Goal: Task Accomplishment & Management: Complete application form

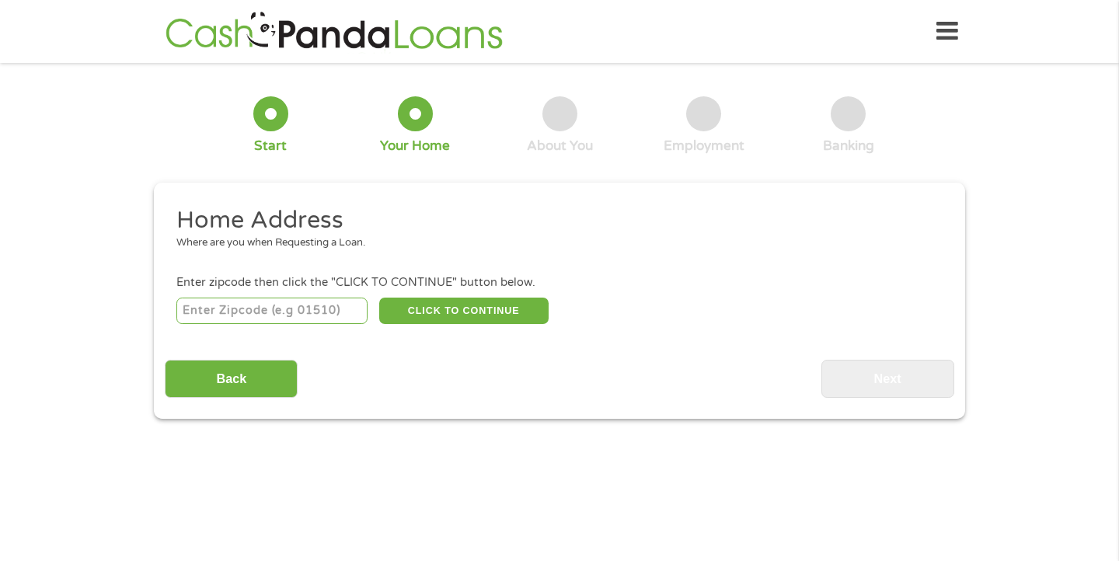
click at [301, 311] on input "number" at bounding box center [272, 311] width 192 height 26
type input "28215"
select select "[US_STATE]"
click at [430, 309] on button "CLICK TO CONTINUE" at bounding box center [463, 311] width 169 height 26
type input "28215"
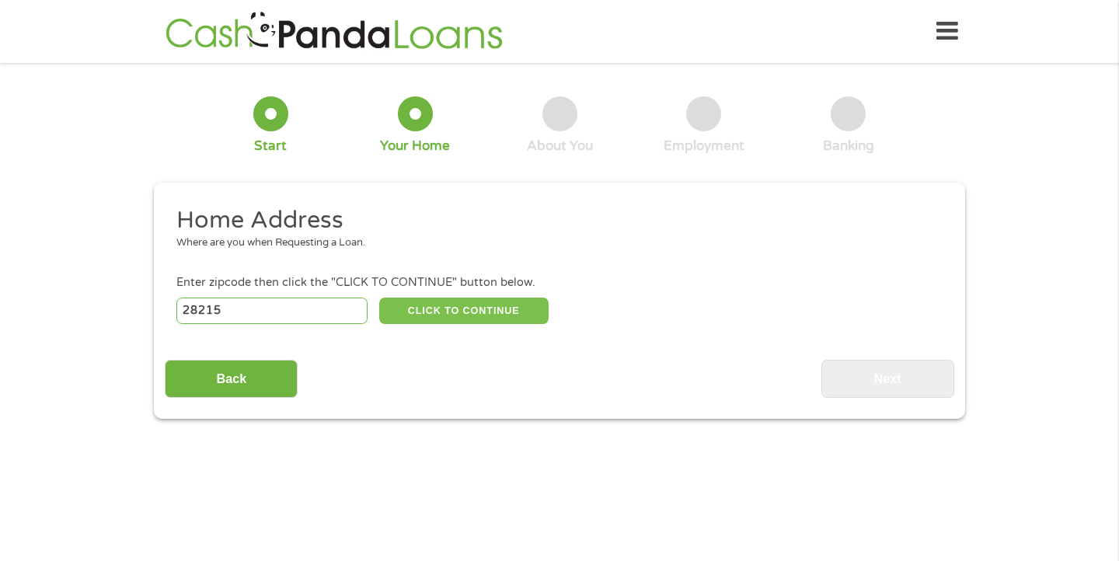
type input "Charlotte"
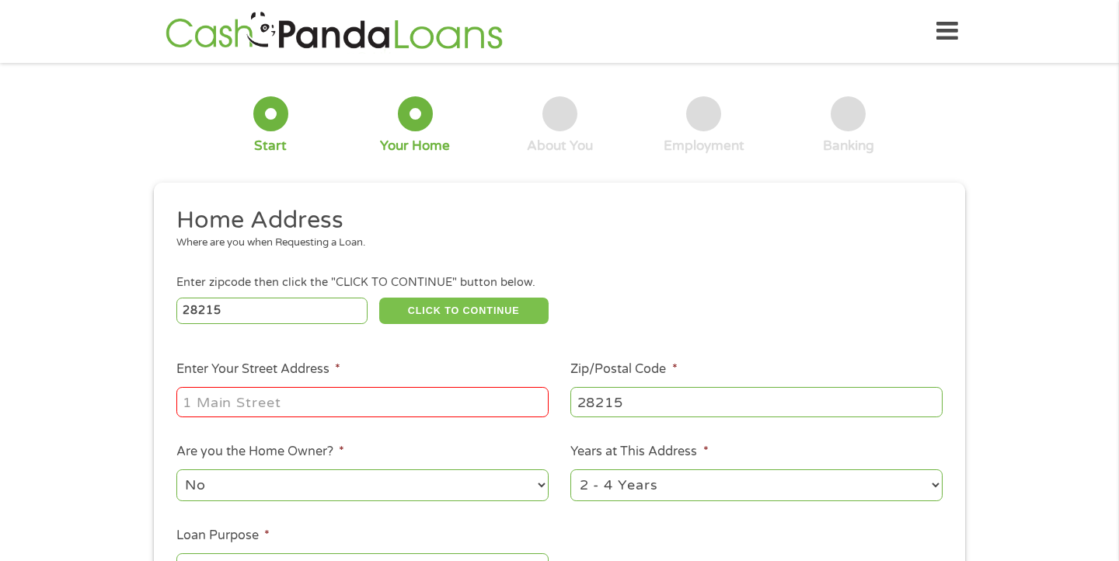
scroll to position [9, 0]
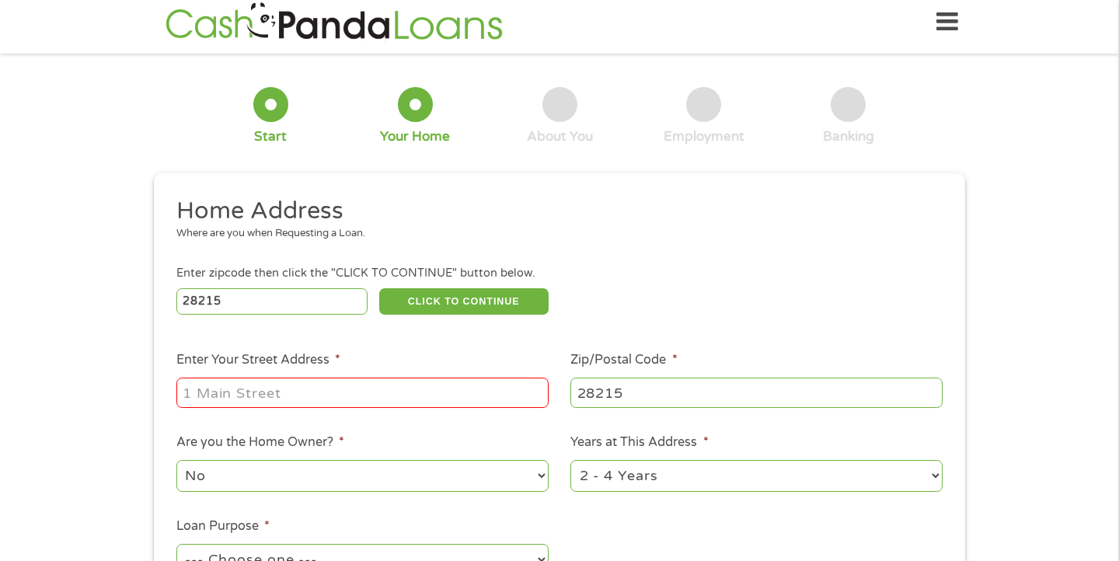
click at [371, 387] on input "Enter Your Street Address *" at bounding box center [362, 393] width 372 height 30
type input "[STREET_ADDRESS]"
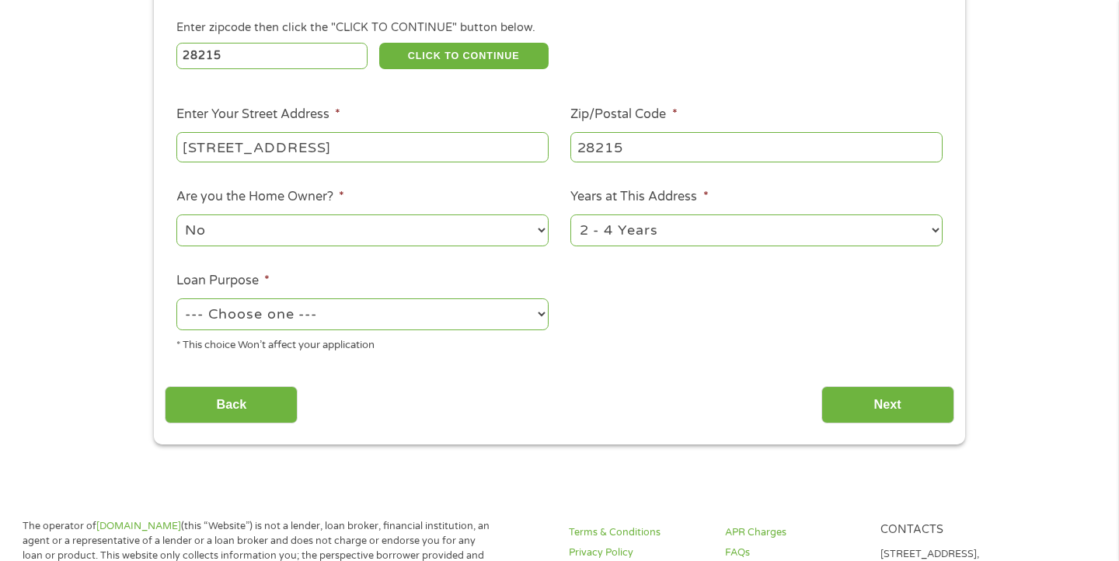
scroll to position [257, 0]
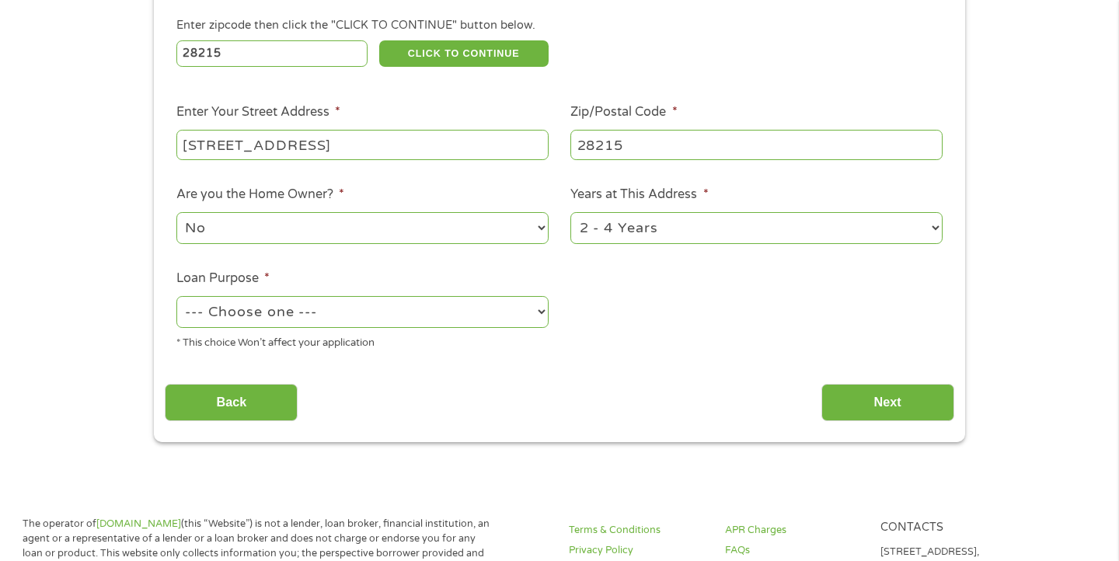
click at [474, 311] on select "--- Choose one --- Pay Bills Debt Consolidation Home Improvement Major Purchase…" at bounding box center [362, 312] width 372 height 32
select select "shorttermcash"
click at [176, 296] on select "--- Choose one --- Pay Bills Debt Consolidation Home Improvement Major Purchase…" at bounding box center [362, 312] width 372 height 32
click at [914, 409] on input "Next" at bounding box center [887, 403] width 133 height 38
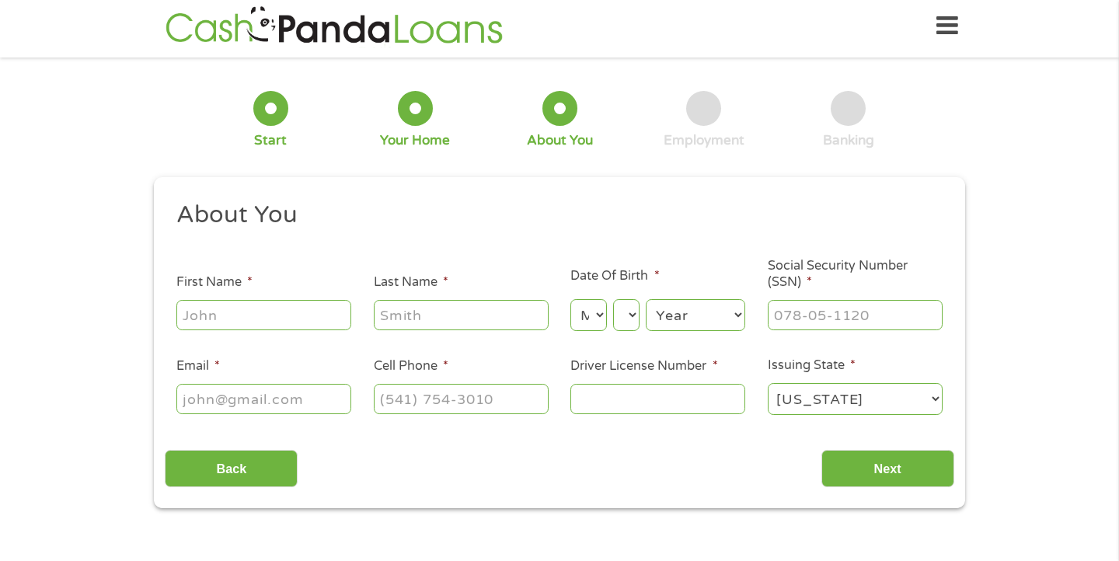
scroll to position [0, 0]
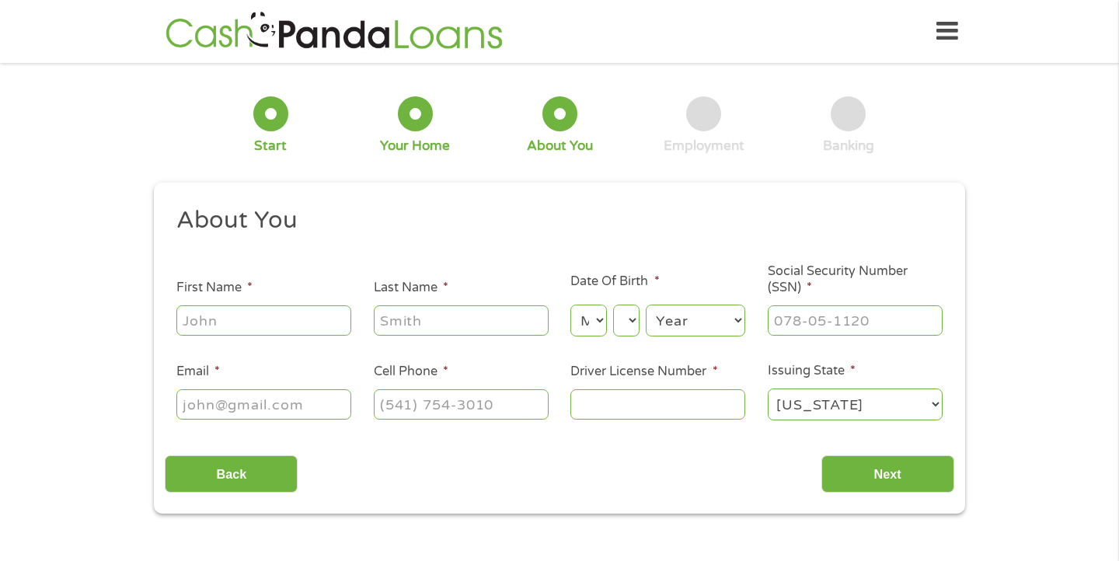
click at [291, 327] on input "First Name *" at bounding box center [263, 320] width 175 height 30
type input "[PERSON_NAME]"
type input "Smalls"
type input "[EMAIL_ADDRESS][DOMAIN_NAME]"
type input "[PHONE_NUMBER]"
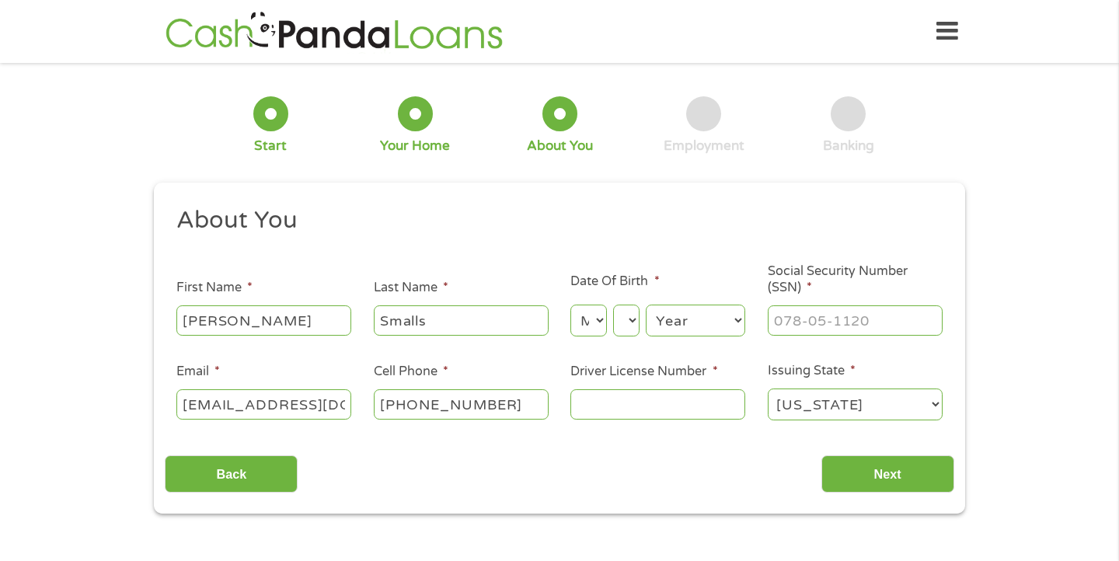
click at [596, 316] on select "Month 1 2 3 4 5 6 7 8 9 10 11 12" at bounding box center [588, 321] width 36 height 32
select select "8"
click at [570, 305] on select "Month 1 2 3 4 5 6 7 8 9 10 11 12" at bounding box center [588, 321] width 36 height 32
click at [639, 320] on select "Day 1 2 3 4 5 6 7 8 9 10 11 12 13 14 15 16 17 18 19 20 21 22 23 24 25 26 27 28 …" at bounding box center [626, 321] width 26 height 32
select select "16"
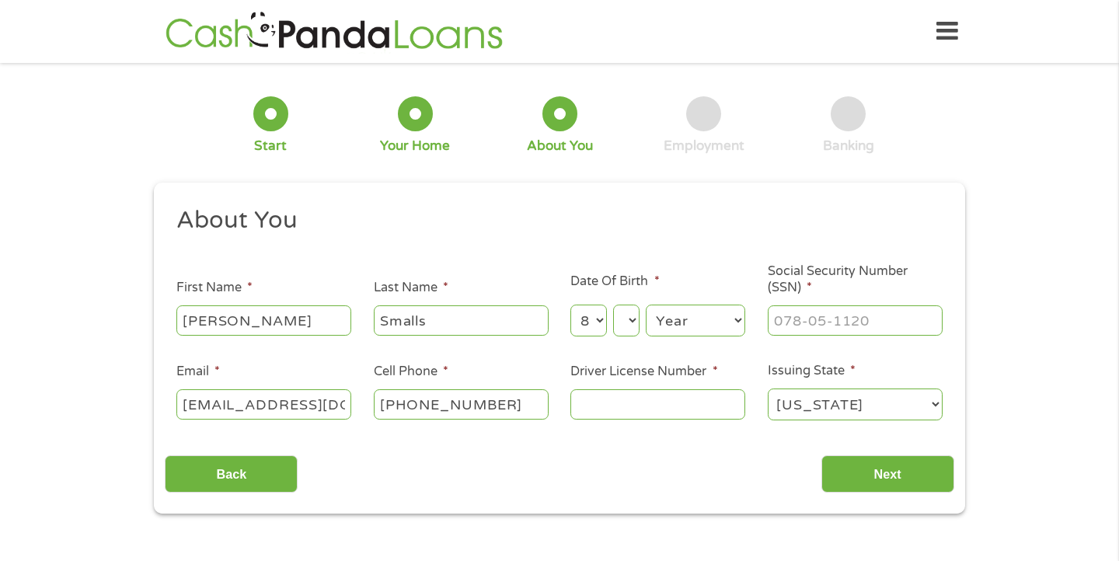
click at [634, 305] on select "Day 1 2 3 4 5 6 7 8 9 10 11 12 13 14 15 16 17 18 19 20 21 22 23 24 25 26 27 28 …" at bounding box center [626, 321] width 26 height 32
click at [728, 309] on select "Year [DATE] 2006 2005 2004 2003 2002 2001 2000 1999 1998 1997 1996 1995 1994 19…" at bounding box center [695, 321] width 99 height 32
select select "1992"
click at [682, 305] on select "Year [DATE] 2006 2005 2004 2003 2002 2001 2000 1999 1998 1997 1996 1995 1994 19…" at bounding box center [695, 321] width 99 height 32
click at [839, 330] on input "___-__-____" at bounding box center [855, 320] width 175 height 30
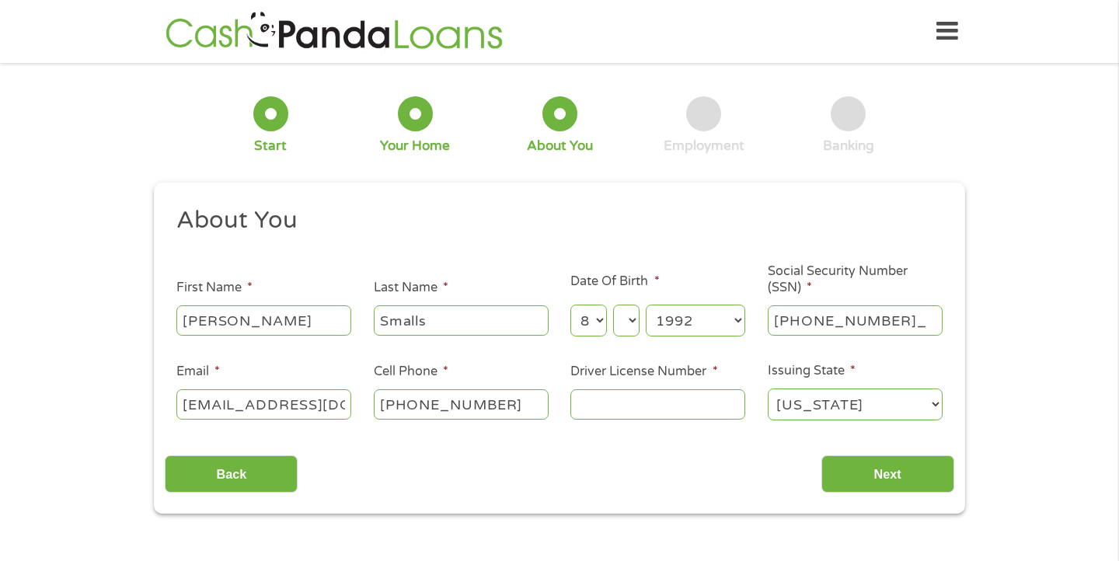
type input "095-80-4857"
click at [657, 398] on input "Driver License Number *" at bounding box center [657, 404] width 175 height 30
type input "y2296919"
click at [802, 413] on select "[US_STATE] [US_STATE] [US_STATE] [US_STATE] [US_STATE] [US_STATE] [US_STATE] [U…" at bounding box center [855, 404] width 175 height 32
select select "[US_STATE]"
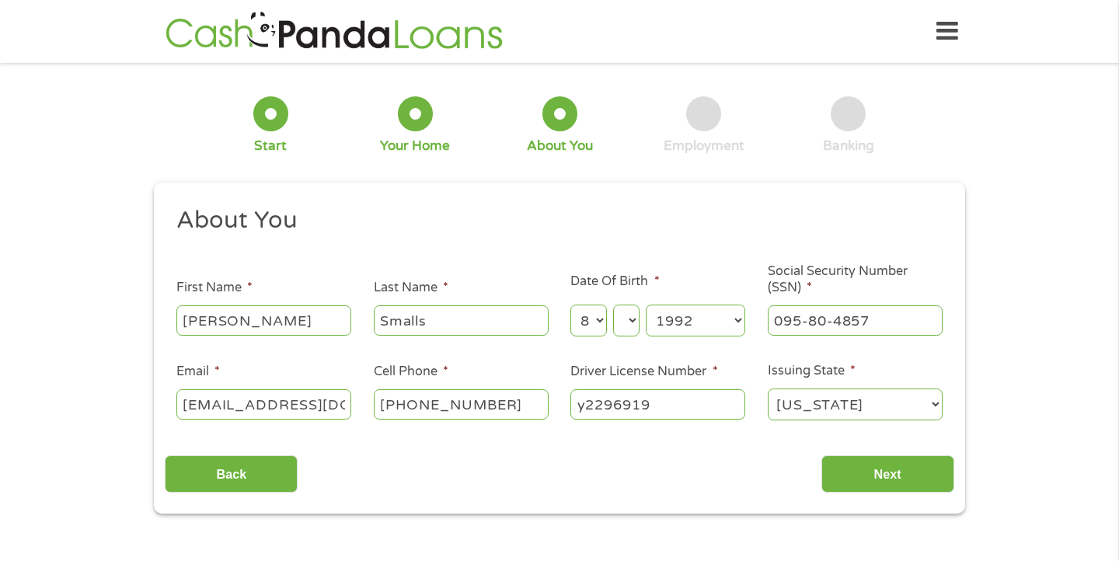
click at [768, 388] on select "[US_STATE] [US_STATE] [US_STATE] [US_STATE] [US_STATE] [US_STATE] [US_STATE] [U…" at bounding box center [855, 404] width 175 height 32
click at [994, 332] on div "1 Start 2 Your Home 3 About You 4 Employment 5 Banking 6 This field is hidden w…" at bounding box center [559, 294] width 1119 height 440
click at [907, 472] on input "Next" at bounding box center [887, 474] width 133 height 38
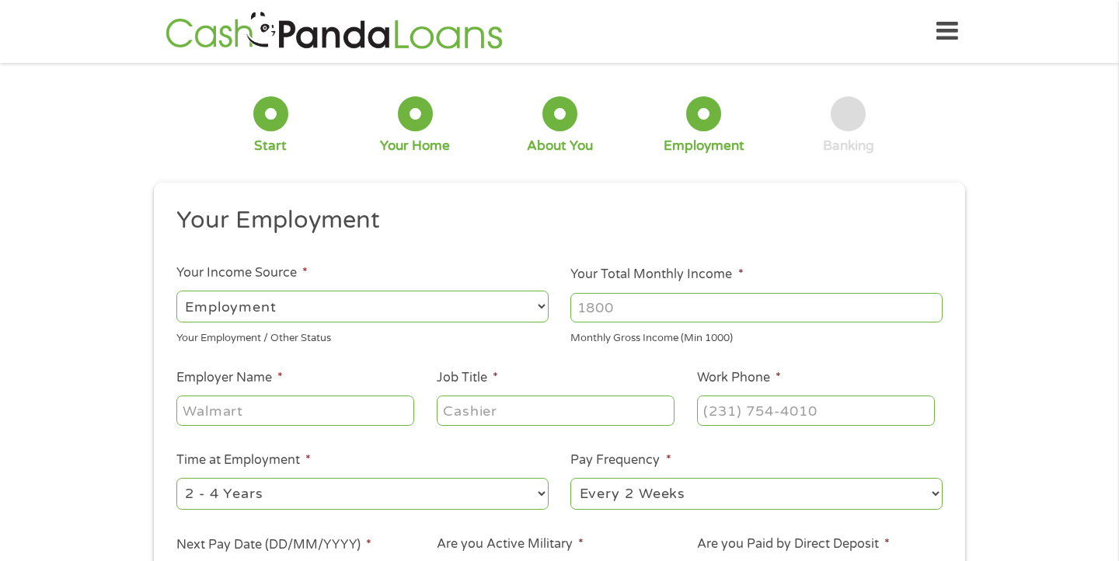
scroll to position [6, 6]
click at [655, 300] on input "Your Total Monthly Income *" at bounding box center [756, 308] width 372 height 30
type input "7200"
click at [346, 315] on select "--- Choose one --- Employment [DEMOGRAPHIC_DATA] Benefits" at bounding box center [362, 307] width 372 height 32
select select "benefits"
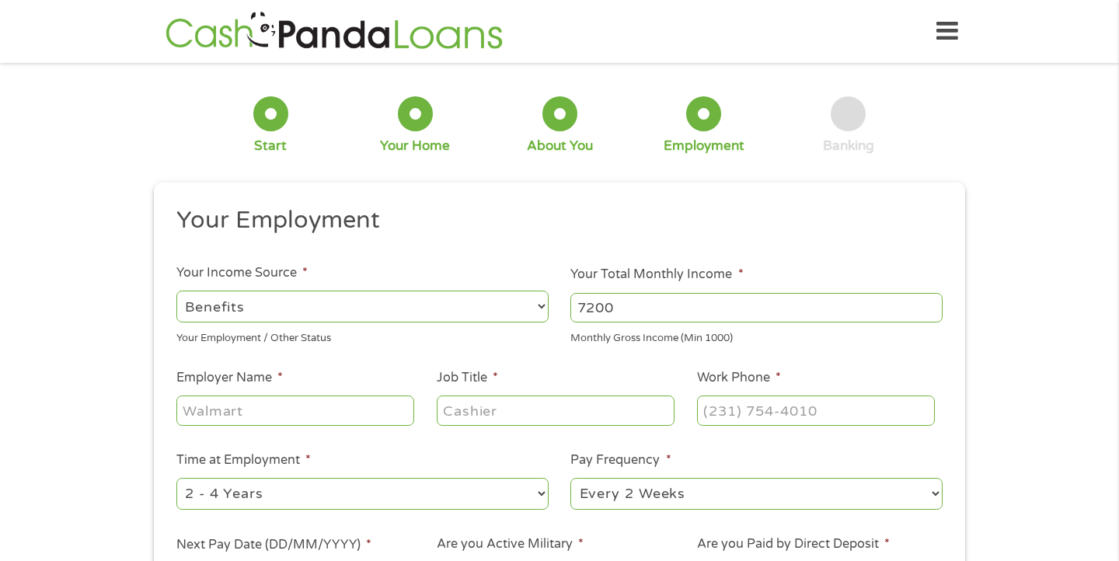
click at [176, 291] on select "--- Choose one --- Employment [DEMOGRAPHIC_DATA] Benefits" at bounding box center [362, 307] width 372 height 32
type input "Other"
type input "[PHONE_NUMBER]"
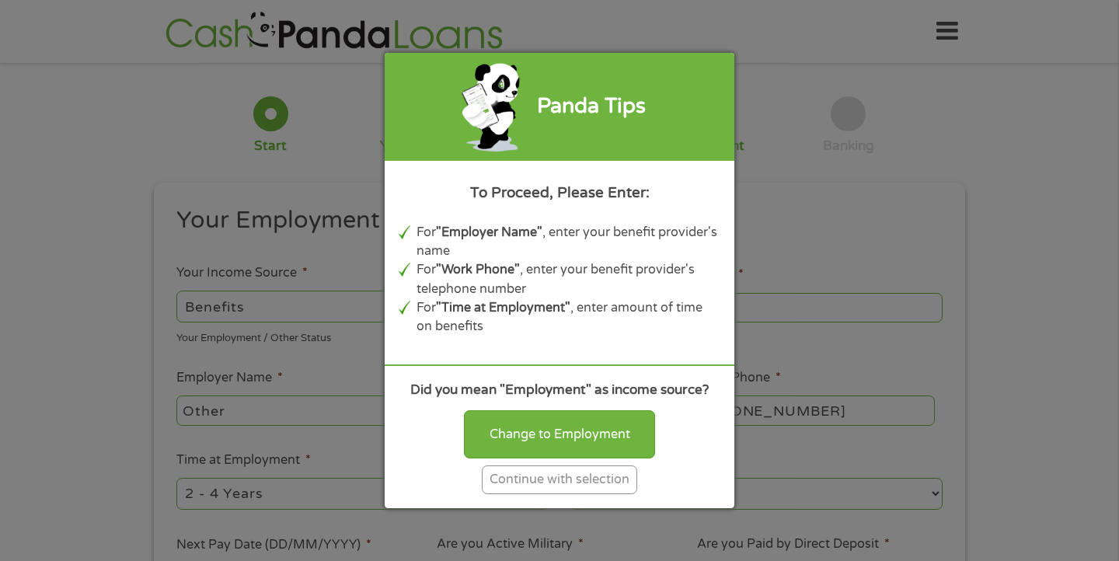
click at [366, 388] on div "Panda Tips To Proceed, Please Enter: For "Employer Name" , enter your benefit p…" at bounding box center [559, 280] width 1119 height 561
click at [591, 476] on div "Continue with selection" at bounding box center [559, 479] width 155 height 29
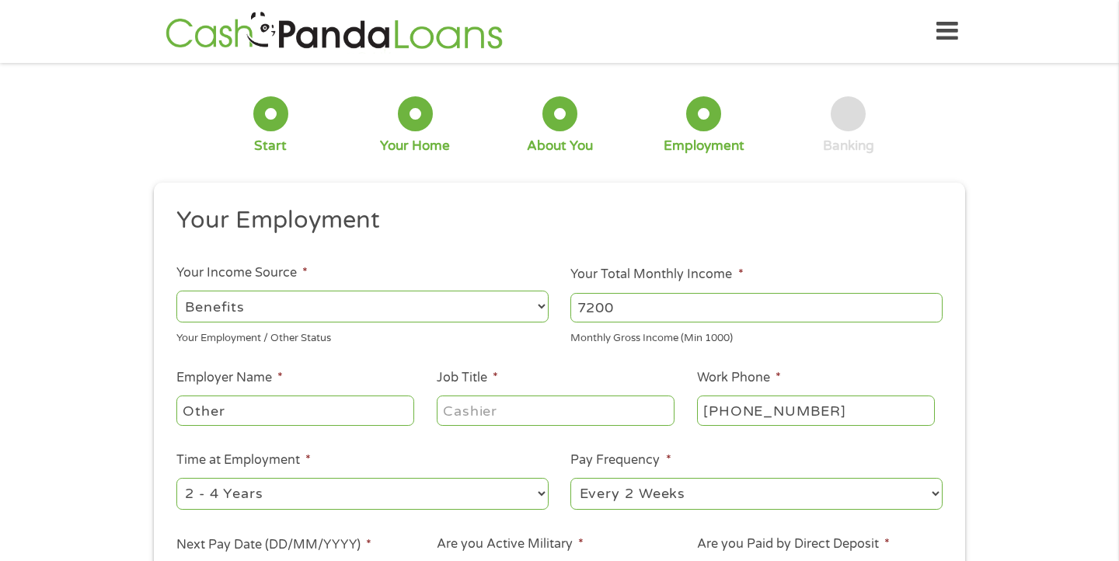
click at [475, 394] on div at bounding box center [556, 411] width 238 height 36
click at [472, 409] on input "Job Title *" at bounding box center [556, 410] width 238 height 30
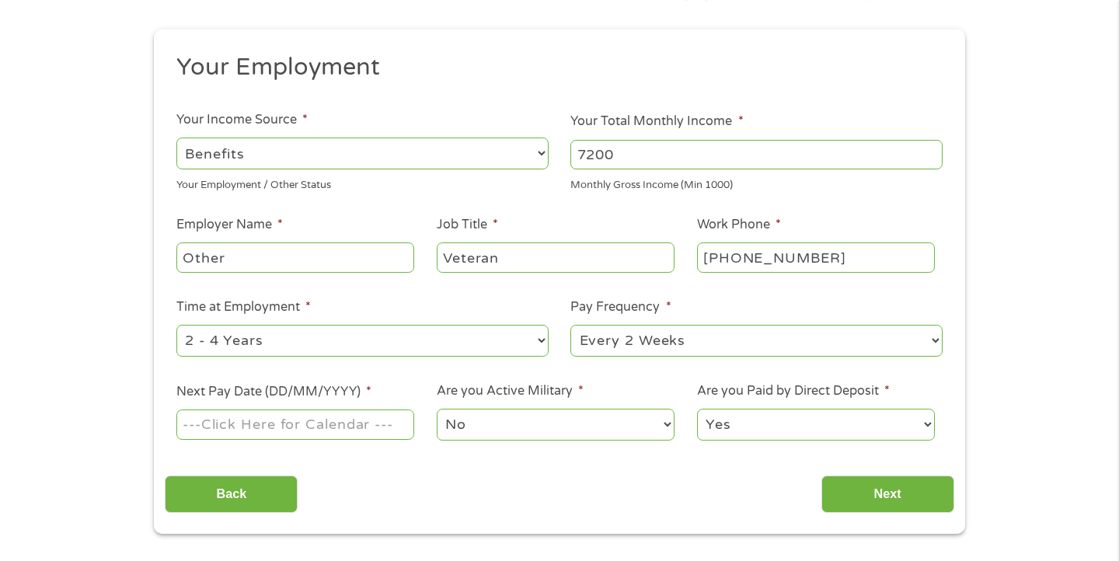
scroll to position [186, 0]
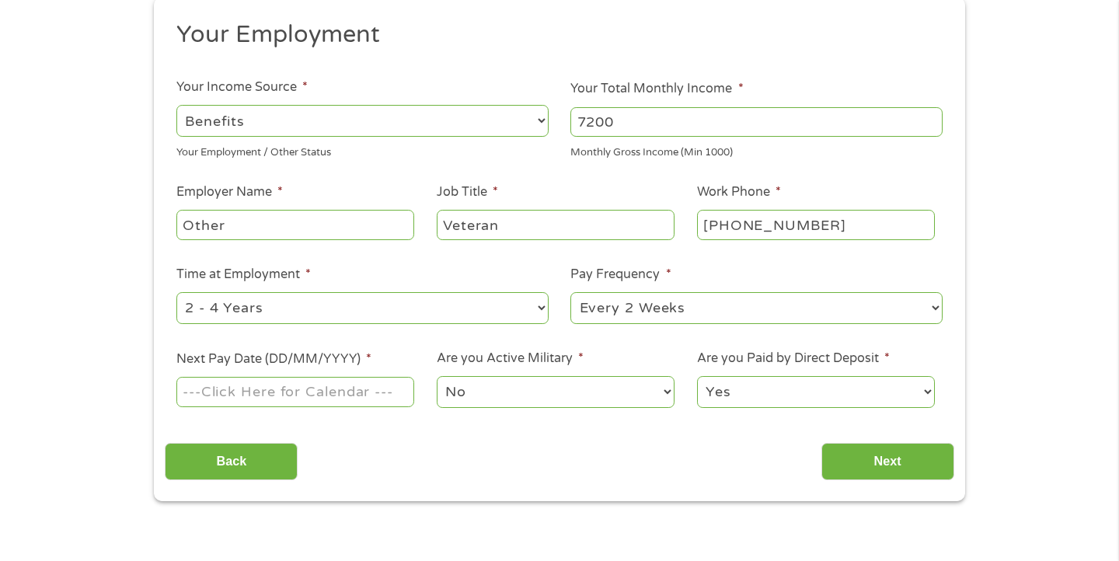
type input "Veteran"
click at [292, 398] on input "Next Pay Date (DD/MM/YYYY) *" at bounding box center [295, 392] width 238 height 30
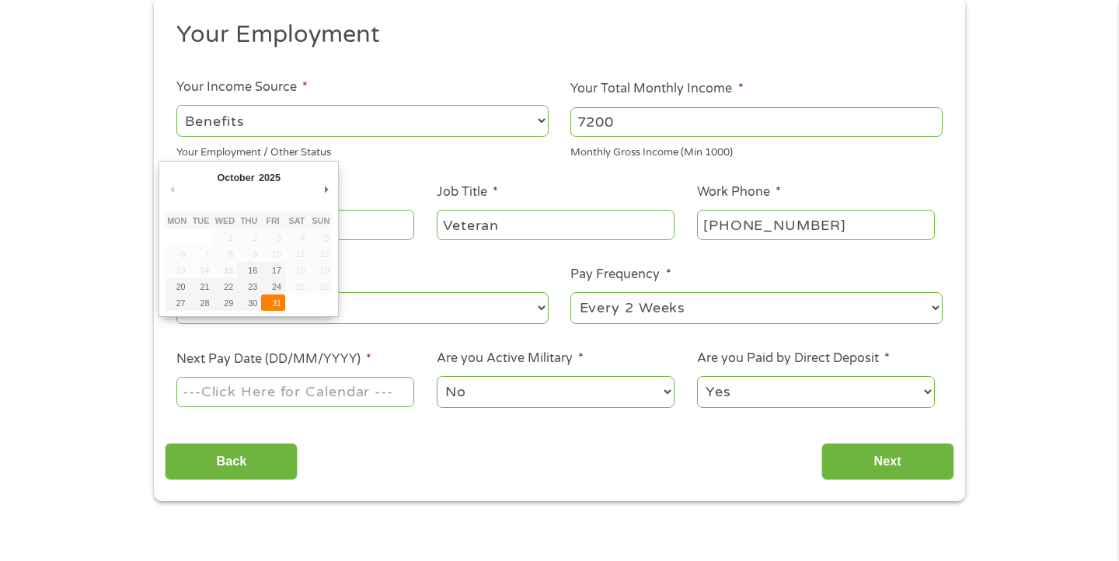
type input "[DATE]"
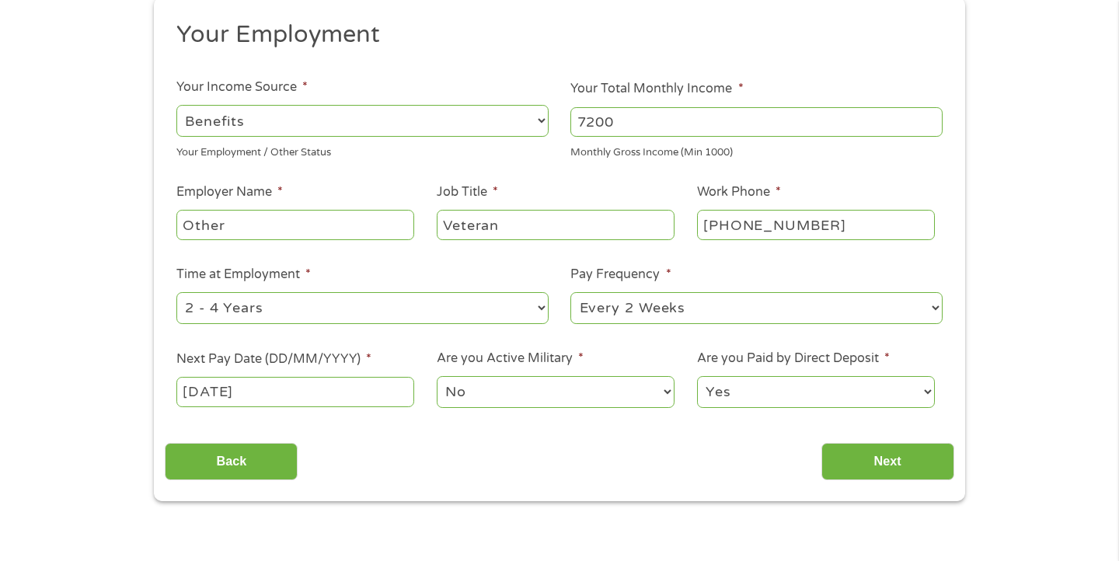
click at [768, 304] on select "--- Choose one --- Every 2 Weeks Every Week Monthly Semi-Monthly" at bounding box center [756, 308] width 372 height 32
select select "monthly"
click at [570, 292] on select "--- Choose one --- Every 2 Weeks Every Week Monthly Semi-Monthly" at bounding box center [756, 308] width 372 height 32
click at [903, 450] on input "Next" at bounding box center [887, 462] width 133 height 38
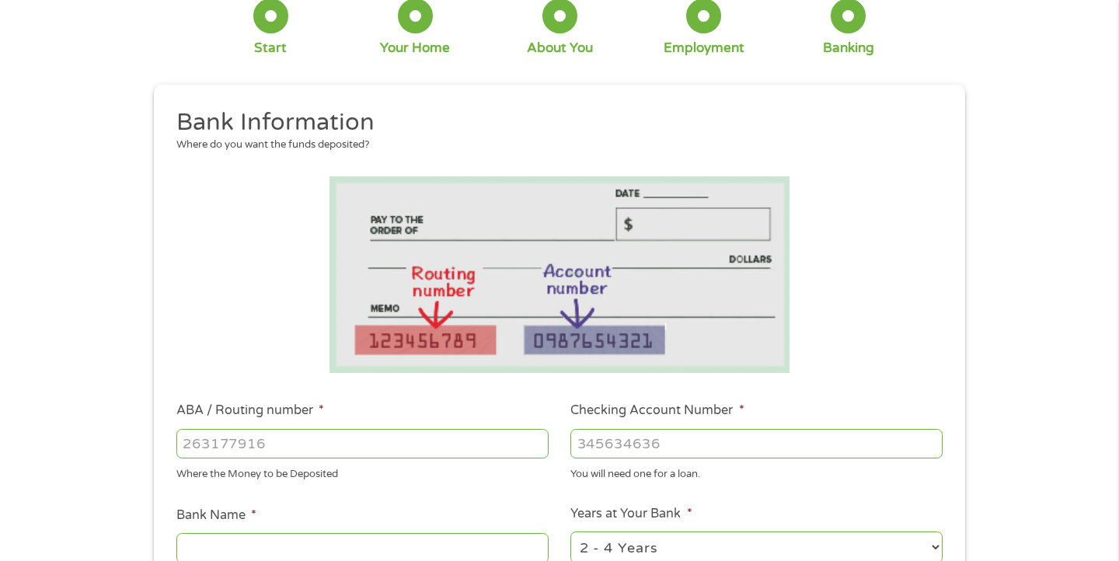
scroll to position [274, 0]
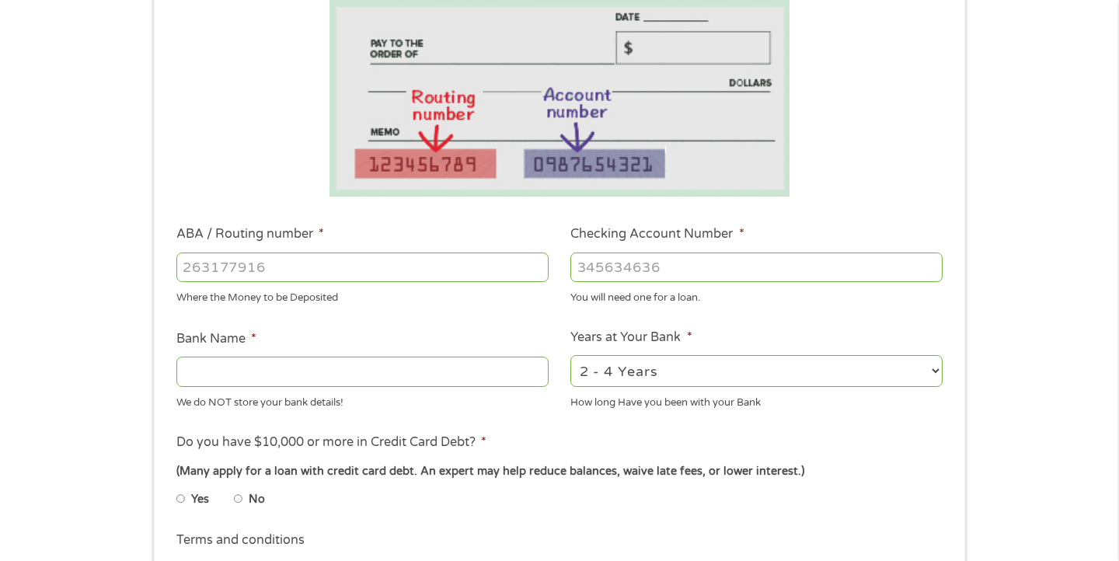
click at [284, 278] on input "ABA / Routing number *" at bounding box center [362, 267] width 372 height 30
click at [266, 260] on input "ABA / Routing number *" at bounding box center [362, 267] width 372 height 30
paste input "2"
type input "256074974"
type input "NAVY FEDERAL CREDIT UNION"
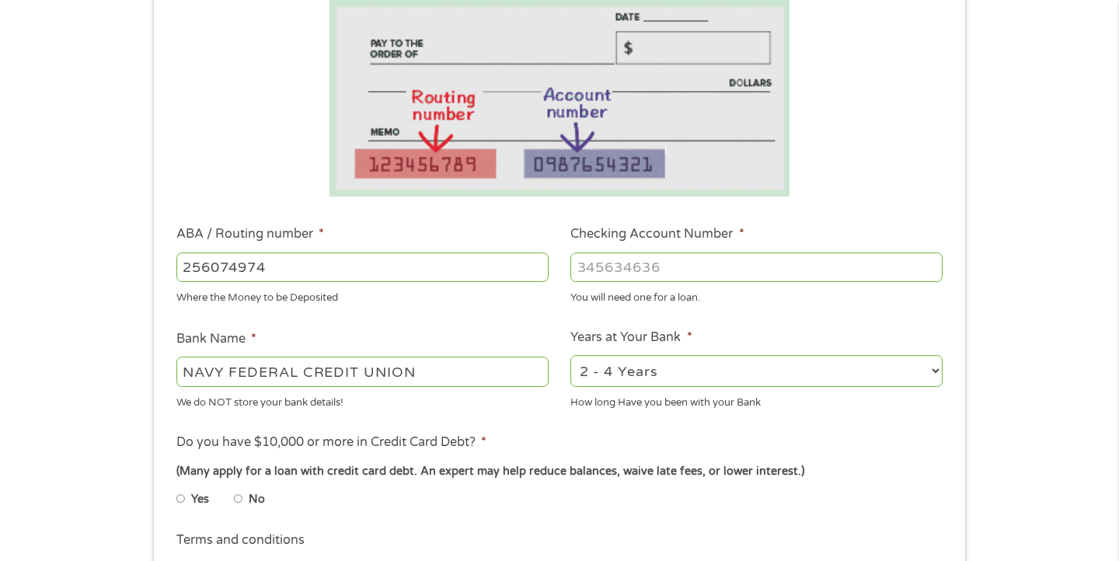
type input "256074974"
click at [715, 265] on input "Checking Account Number *" at bounding box center [756, 267] width 372 height 30
type input "7044817994"
click at [515, 479] on div "(Many apply for a loan with credit card debt. An expert may help reduce balance…" at bounding box center [559, 471] width 766 height 17
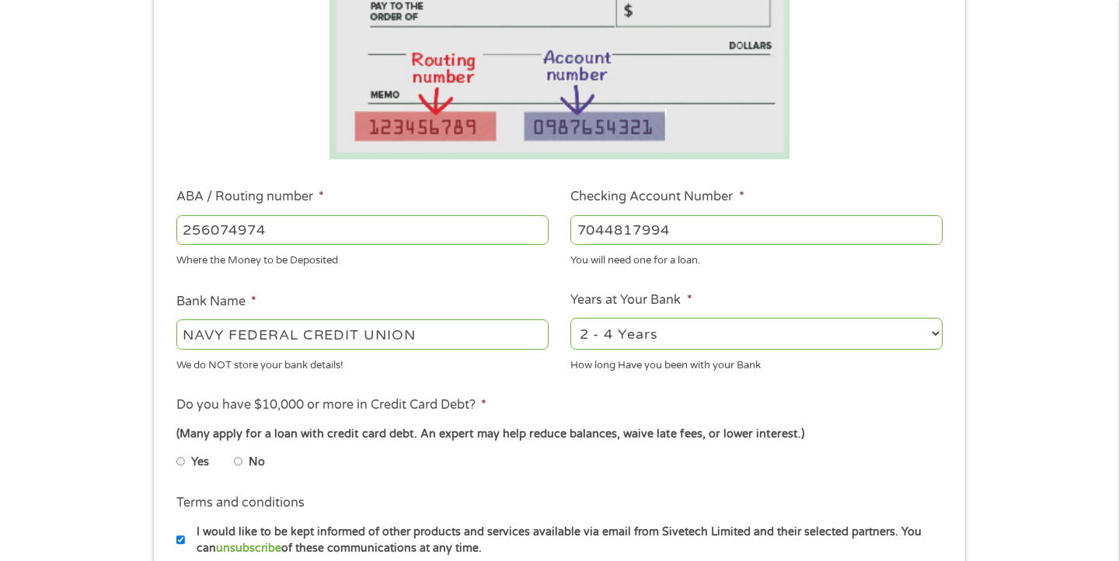
scroll to position [371, 0]
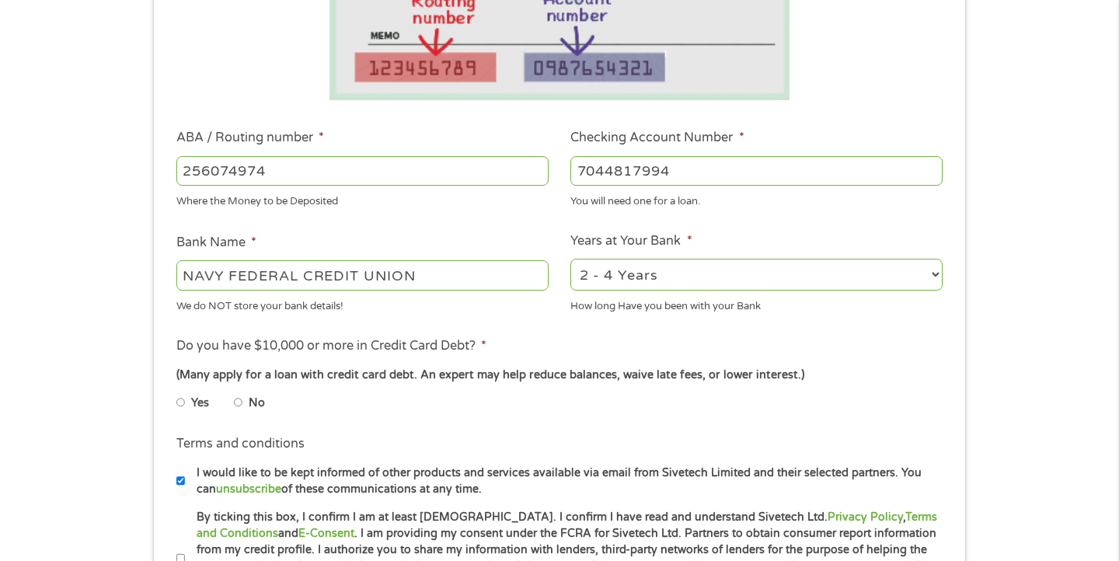
click at [240, 403] on input "No" at bounding box center [238, 402] width 9 height 25
radio input "true"
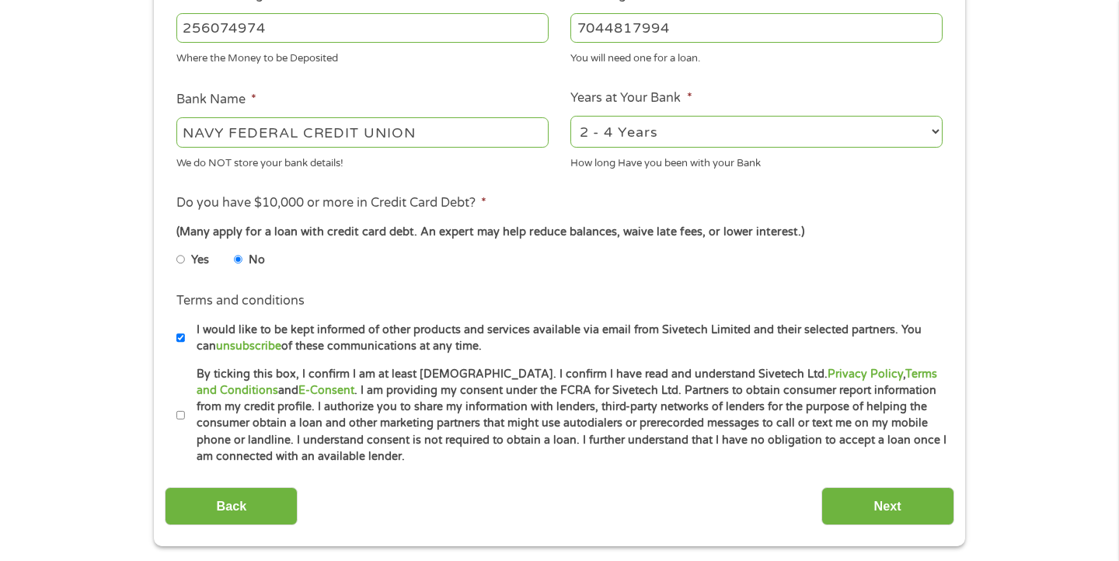
scroll to position [556, 0]
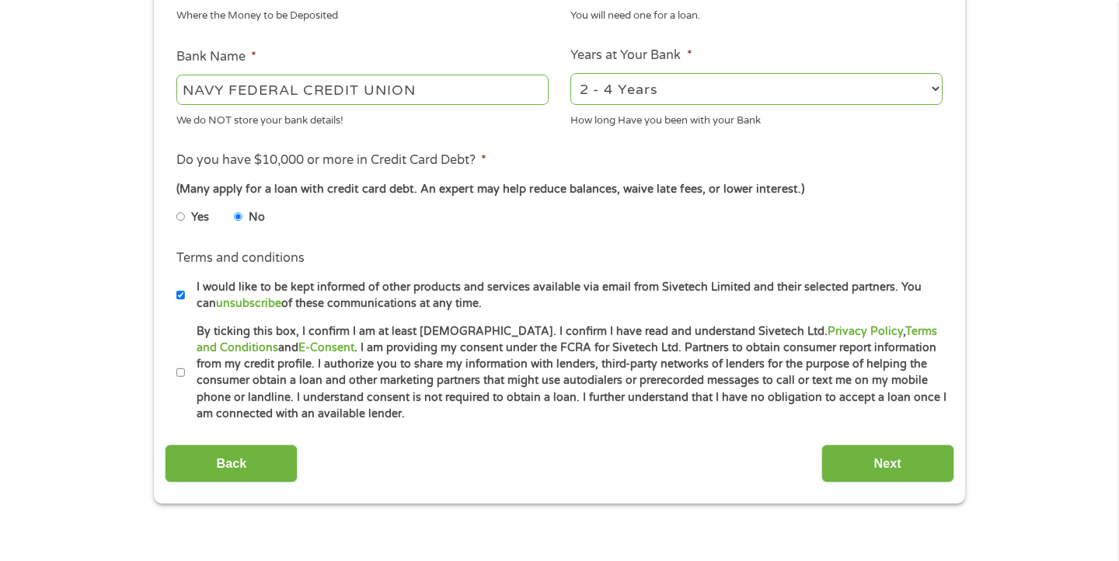
click at [185, 368] on label "By ticking this box, I confirm I am at least [DEMOGRAPHIC_DATA]. I confirm I ha…" at bounding box center [566, 372] width 762 height 99
click at [184, 368] on input "By ticking this box, I confirm I am at least [DEMOGRAPHIC_DATA]. I confirm I ha…" at bounding box center [180, 372] width 9 height 25
checkbox input "true"
click at [865, 450] on input "Next" at bounding box center [887, 463] width 133 height 38
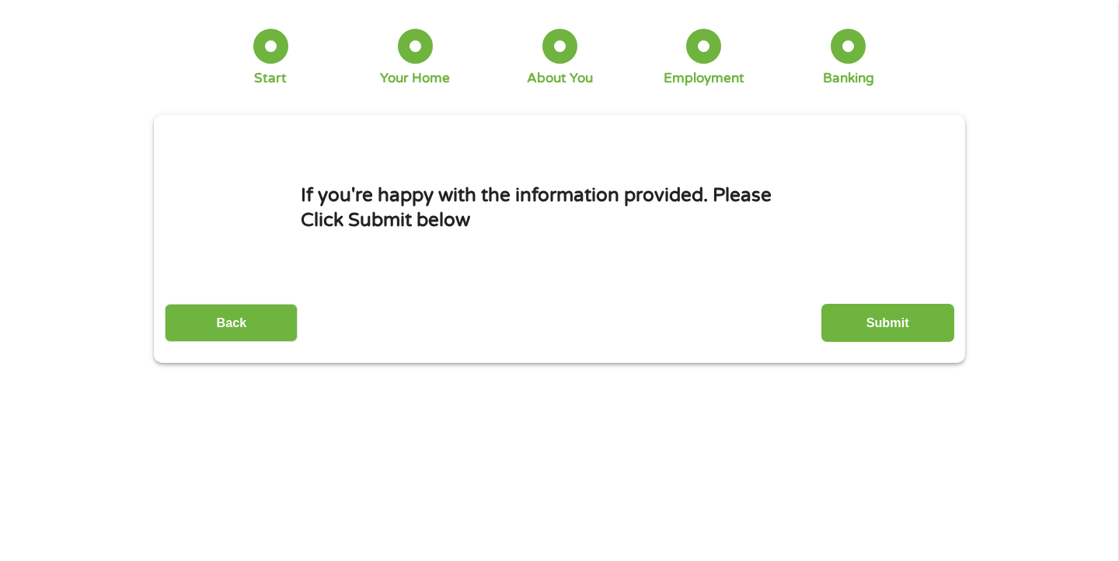
scroll to position [0, 0]
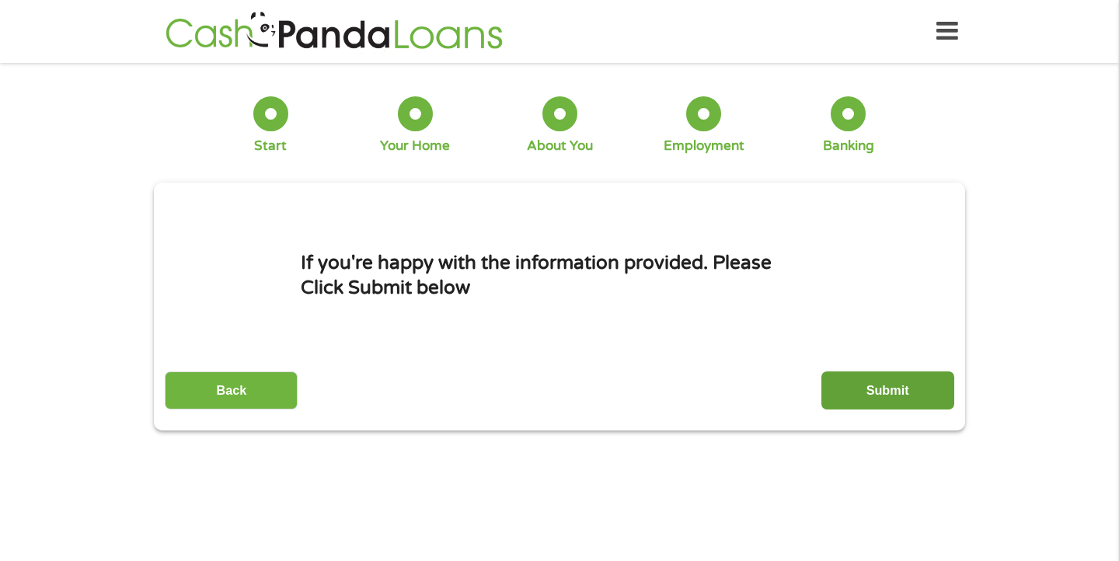
click at [876, 392] on input "Submit" at bounding box center [887, 390] width 133 height 38
